Goal: Task Accomplishment & Management: Manage account settings

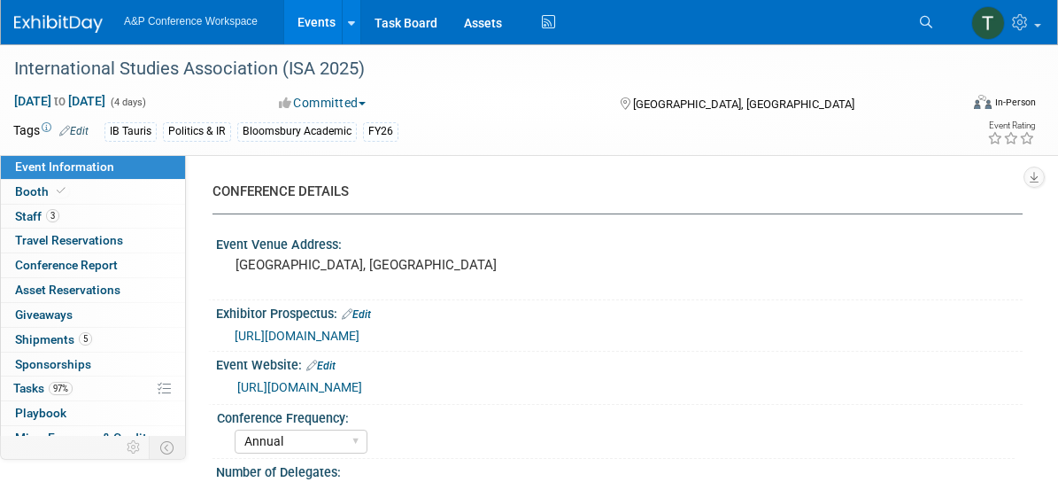
select select "Annual"
select select "Level 1"
select select "In-Person Booth"
select select "Politics & International Relations"
select select "Bloomsbury/Rowman & [PERSON_NAME]"
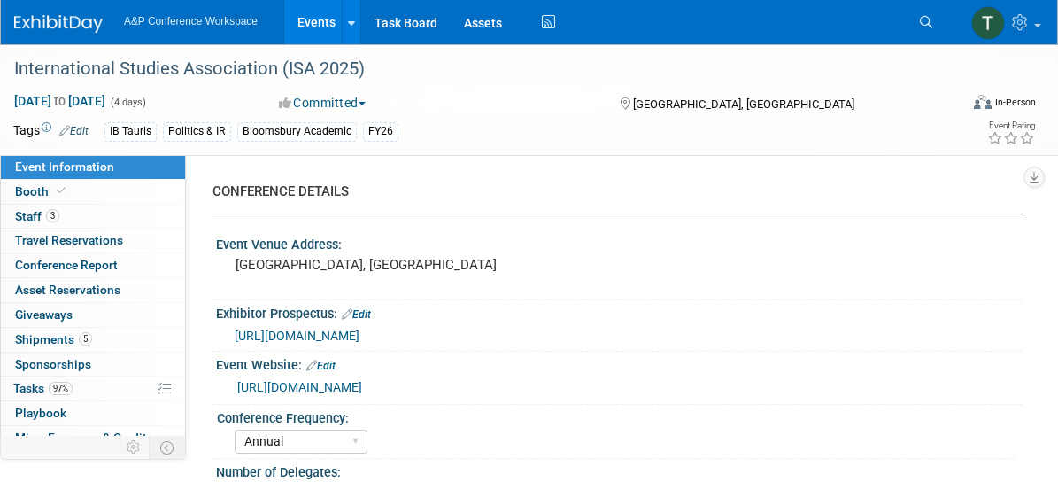
select select "[PERSON_NAME]"
select select "Networking/Commissioning"
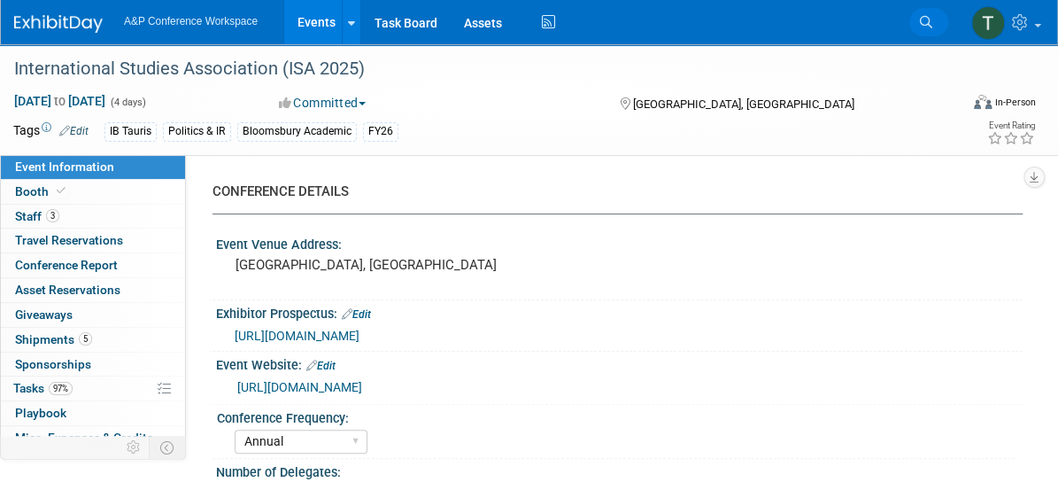
click at [0, 0] on span "Search" at bounding box center [0, 0] width 0 height 0
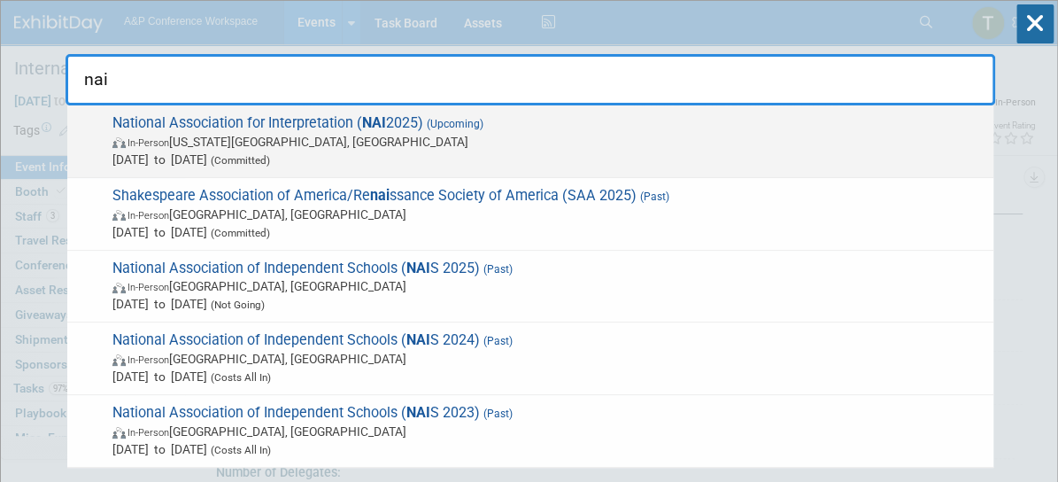
type input "nai"
click at [320, 133] on span "In-Person Virginia Beach, VA" at bounding box center [548, 142] width 872 height 18
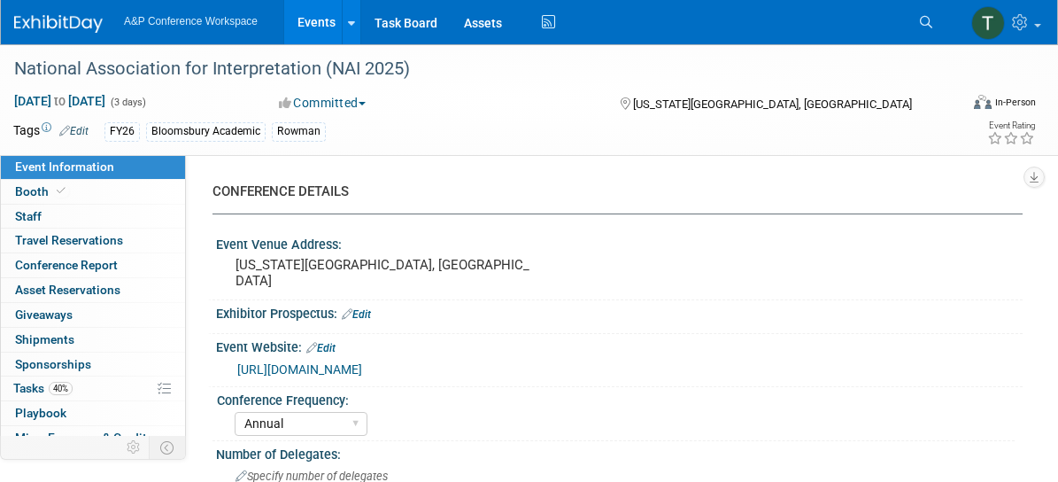
select select "Annual"
select select "Level 2"
select select "In-Person Booth"
select select "Interpretation"
select select "Bloomsbury Academic"
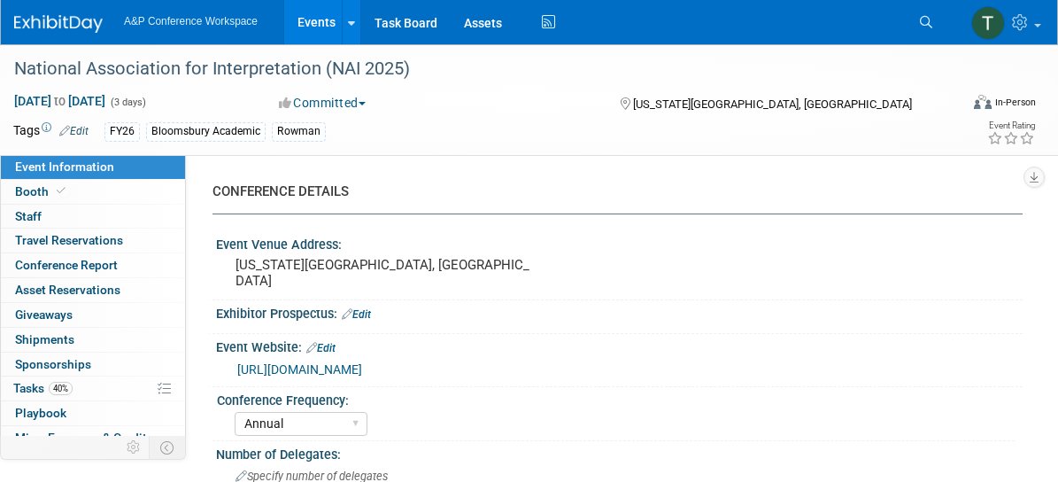
select select "[PERSON_NAME]"
select select "Brand/Subject Presence​"
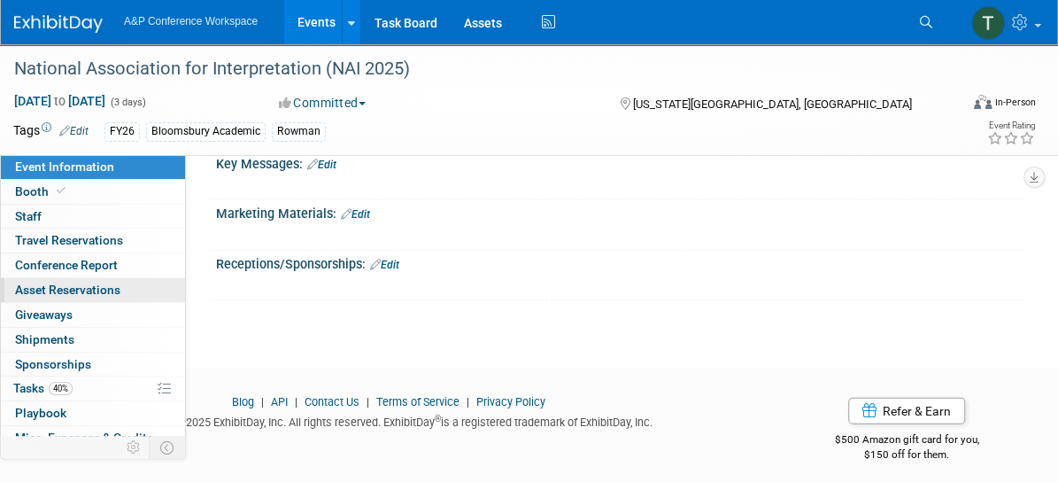
click at [76, 290] on span "Asset Reservations 0" at bounding box center [67, 289] width 105 height 14
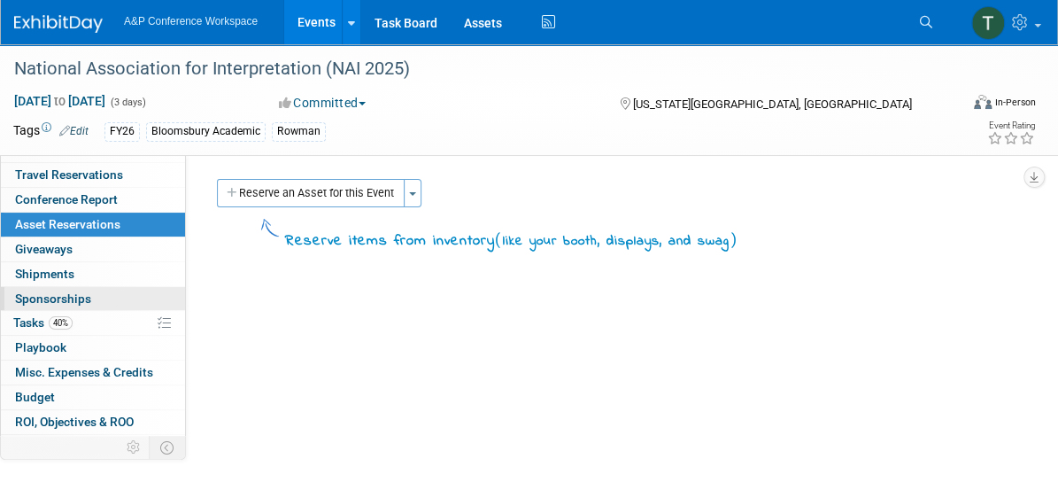
scroll to position [71, 0]
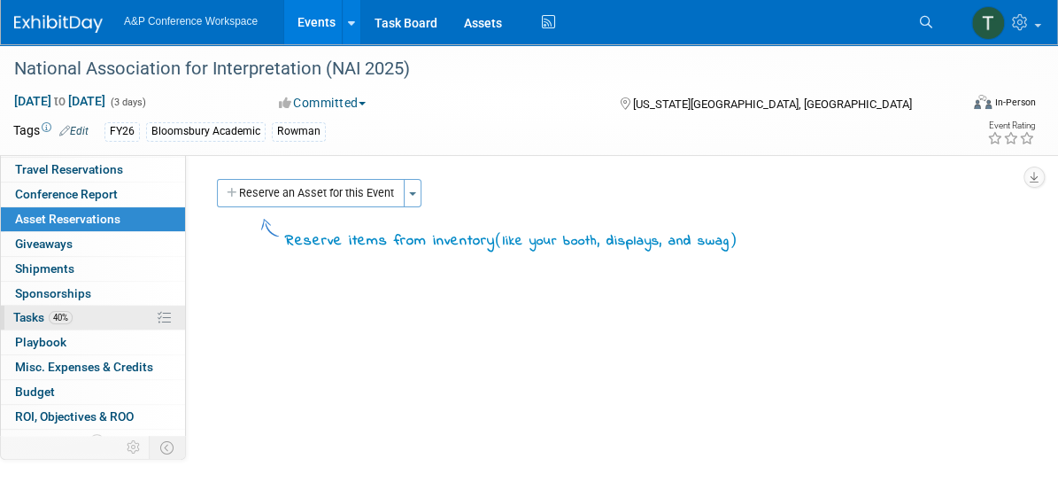
click at [100, 324] on link "40% Tasks 40%" at bounding box center [93, 317] width 184 height 24
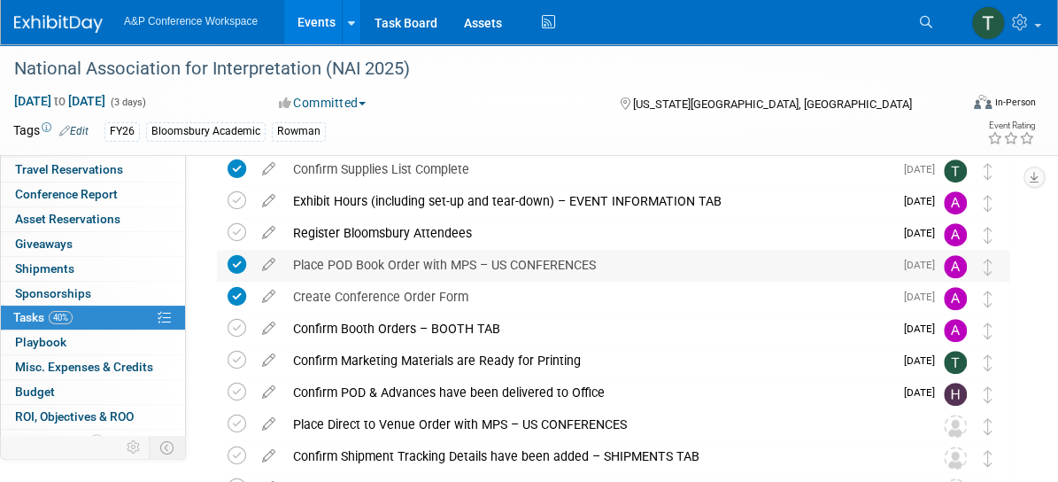
scroll to position [334, 0]
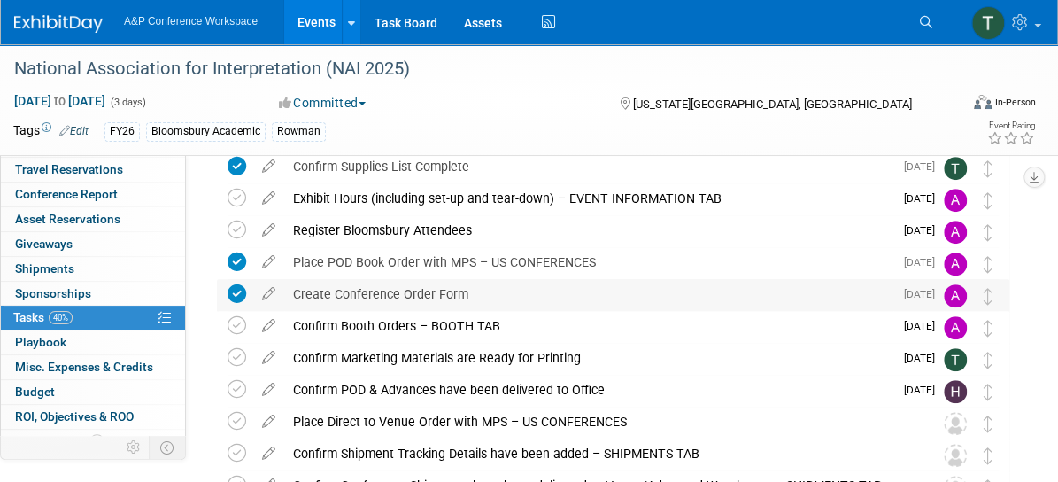
click at [432, 290] on div "Create Conference Order Form" at bounding box center [588, 294] width 609 height 30
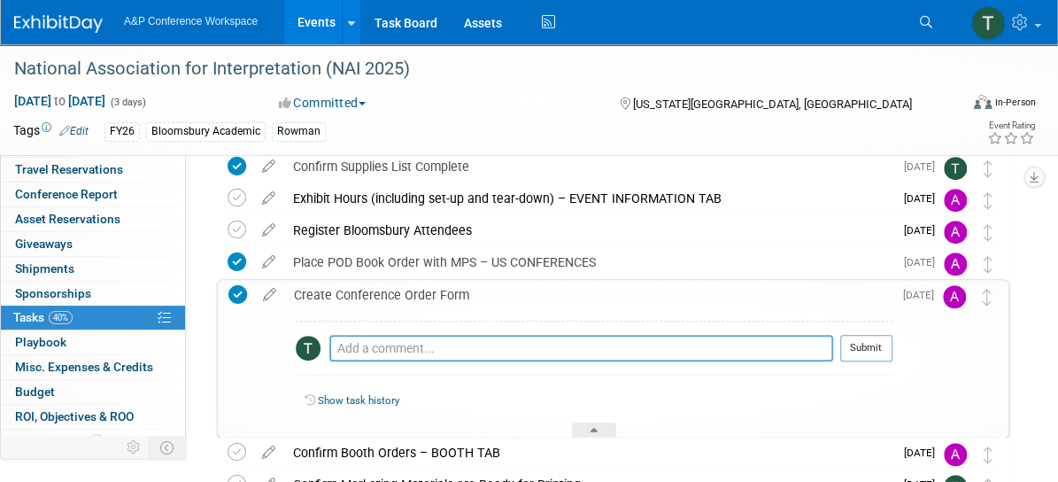
click at [432, 290] on div "Create Conference Order Form" at bounding box center [588, 295] width 607 height 30
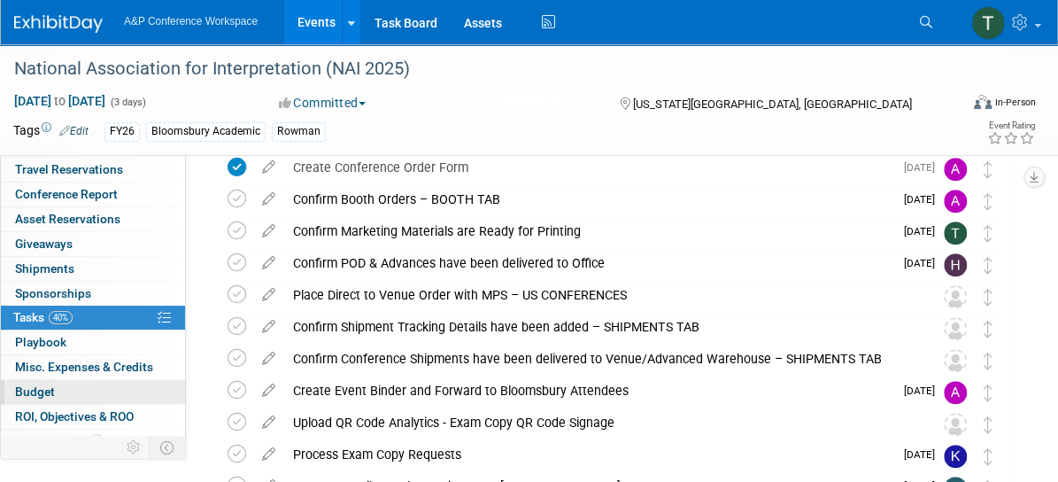
scroll to position [108, 0]
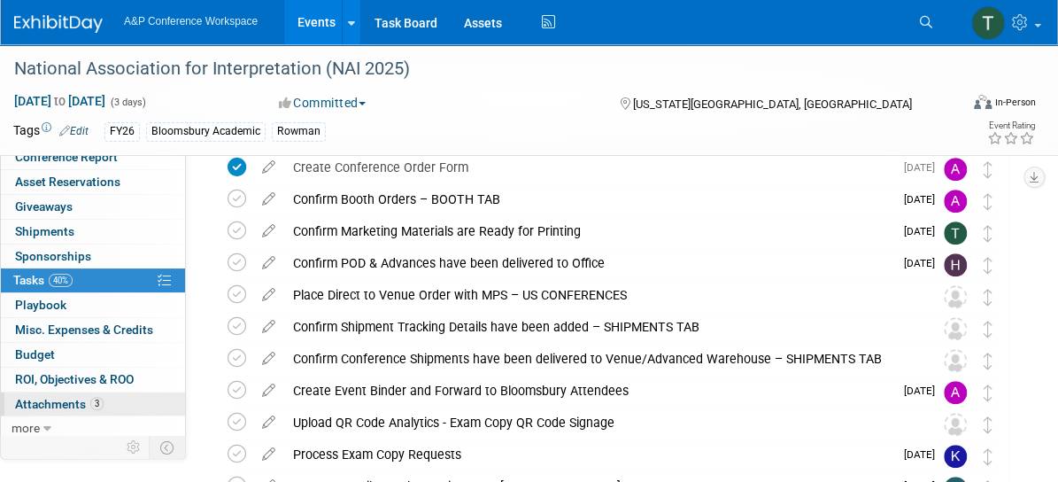
click at [69, 402] on span "Attachments 3" at bounding box center [59, 404] width 89 height 14
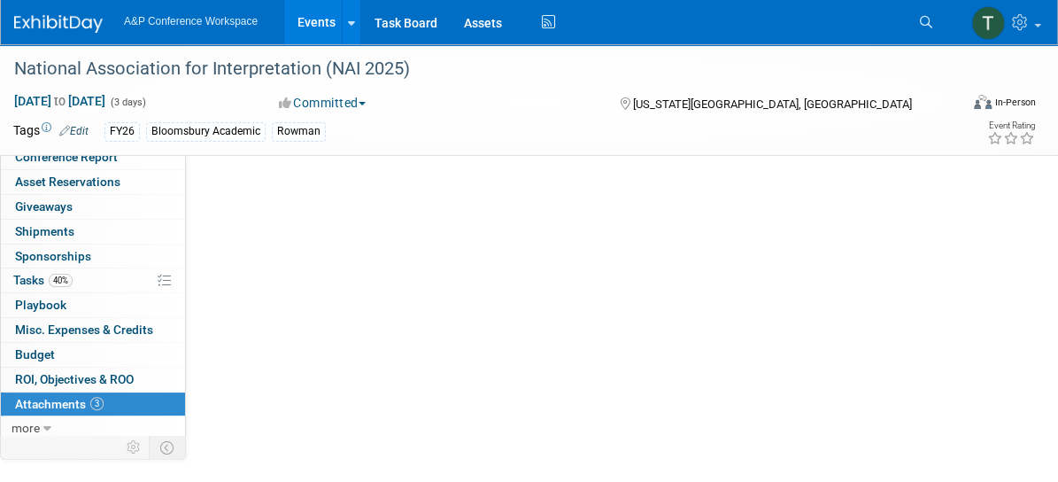
scroll to position [0, 0]
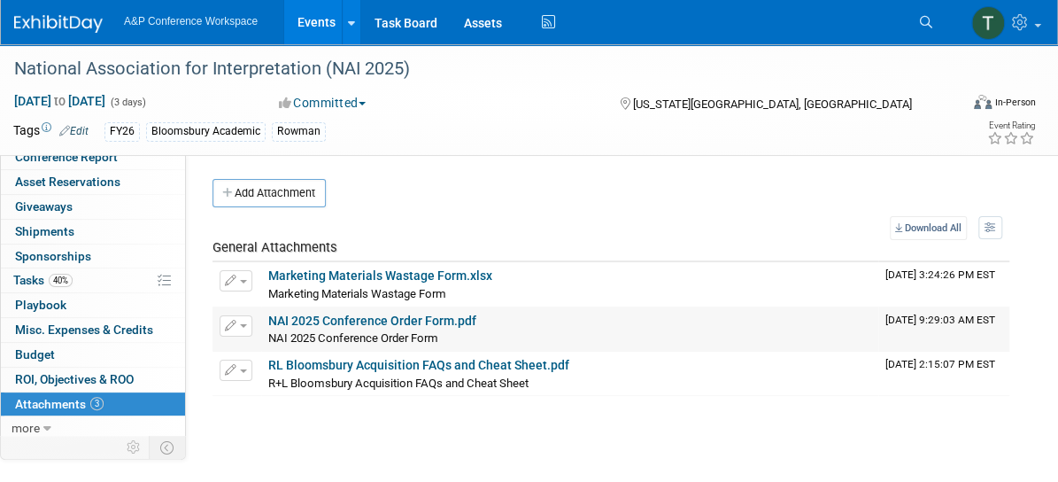
click at [403, 320] on link "NAI 2025 Conference Order Form.pdf" at bounding box center [372, 320] width 208 height 14
